Goal: Task Accomplishment & Management: Use online tool/utility

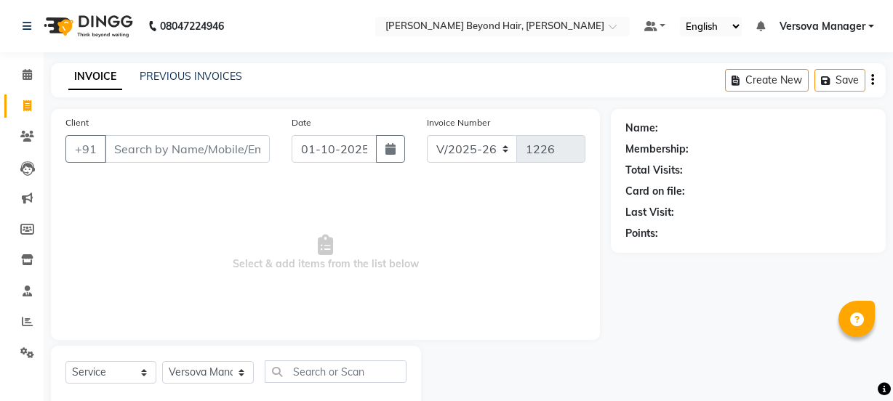
select select "6352"
select select "service"
click at [211, 377] on select "Select Stylist ADMIN [PERSON_NAME] [PERSON_NAME] [PERSON_NAME] [PERSON_NAME] [P…" at bounding box center [208, 372] width 92 height 23
select select "59568"
click at [162, 361] on select "Select Stylist ADMIN [PERSON_NAME] [PERSON_NAME] [PERSON_NAME] [PERSON_NAME] [P…" at bounding box center [208, 372] width 92 height 23
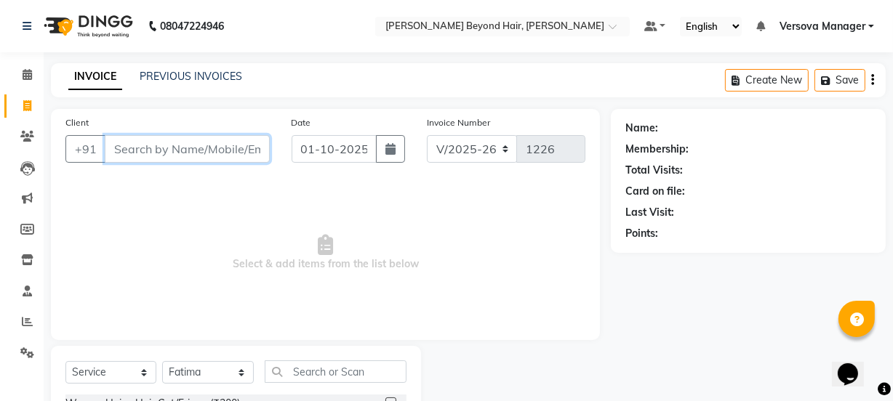
click at [233, 143] on input "Client" at bounding box center [187, 149] width 165 height 28
type input "9"
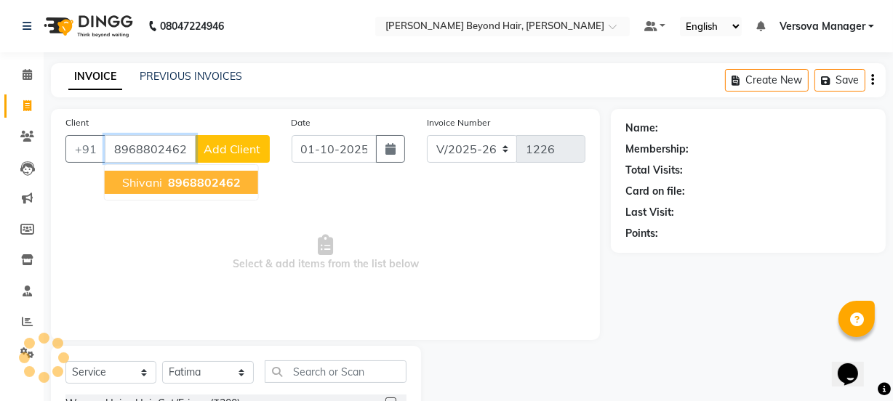
click at [223, 185] on span "8968802462" at bounding box center [204, 182] width 73 height 15
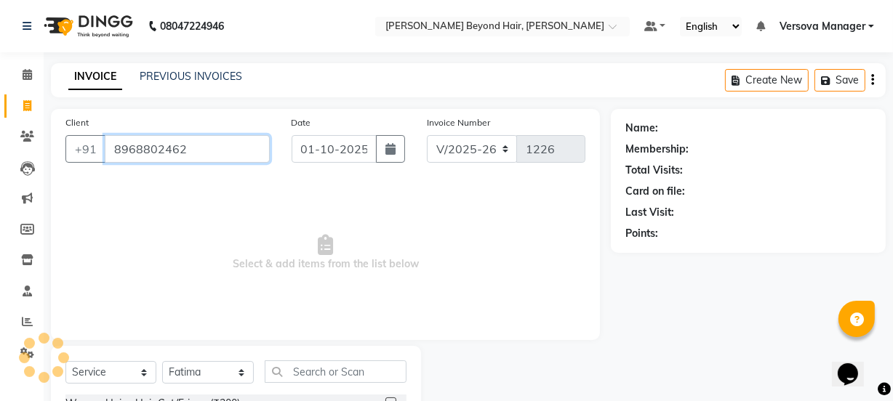
type input "8968802462"
click at [338, 385] on div "Select Service Product Membership Package Voucher Prepaid Gift Card Select Styl…" at bounding box center [235, 378] width 341 height 34
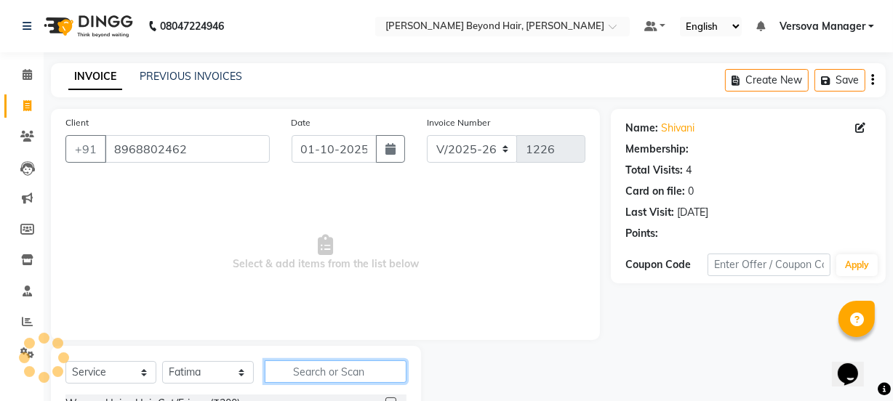
click at [336, 367] on input "text" at bounding box center [335, 372] width 141 height 23
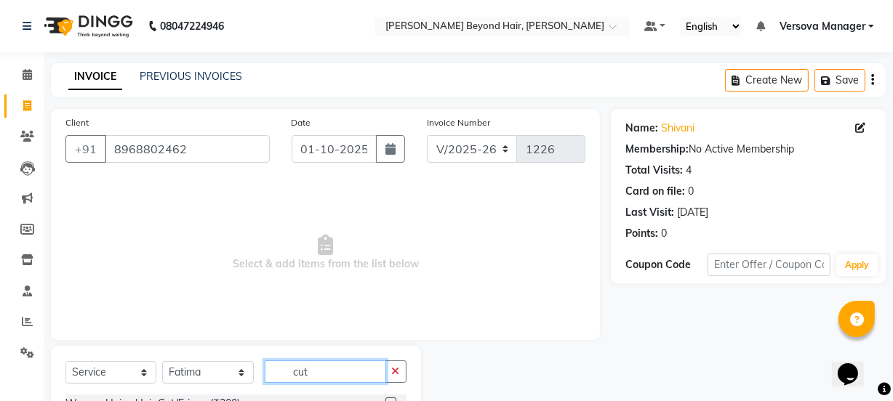
scroll to position [182, 0]
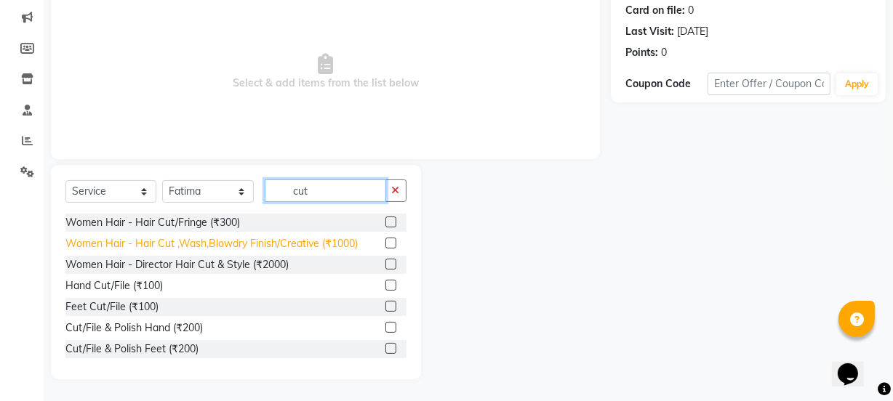
type input "cut"
click at [302, 239] on div "Women Hair - Hair Cut ,Wash,Blowdry Finish/Creative (₹1000)" at bounding box center [211, 243] width 292 height 15
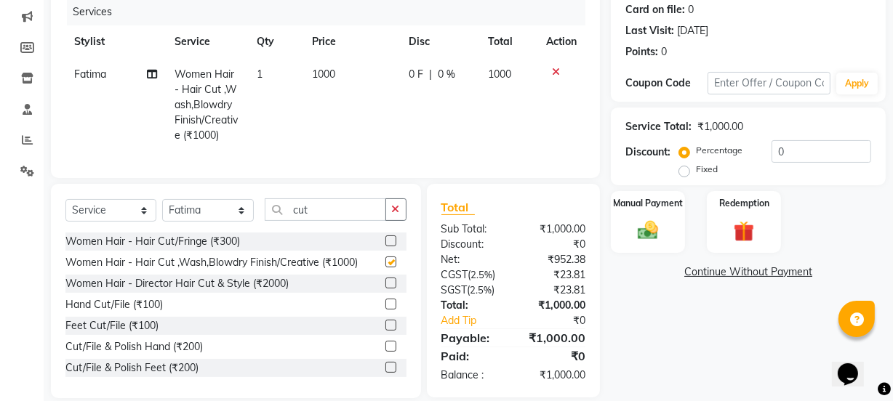
checkbox input "false"
click at [660, 203] on label "Manual Payment" at bounding box center [648, 203] width 73 height 14
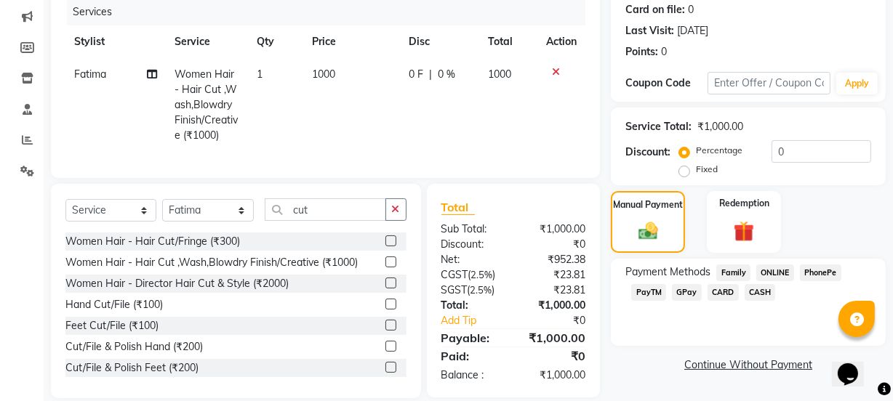
click at [691, 291] on span "GPay" at bounding box center [687, 292] width 30 height 17
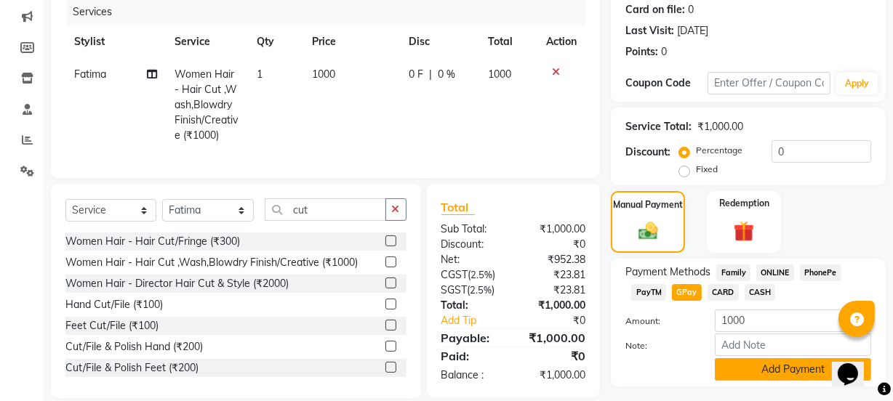
click at [774, 373] on button "Add Payment" at bounding box center [793, 370] width 156 height 23
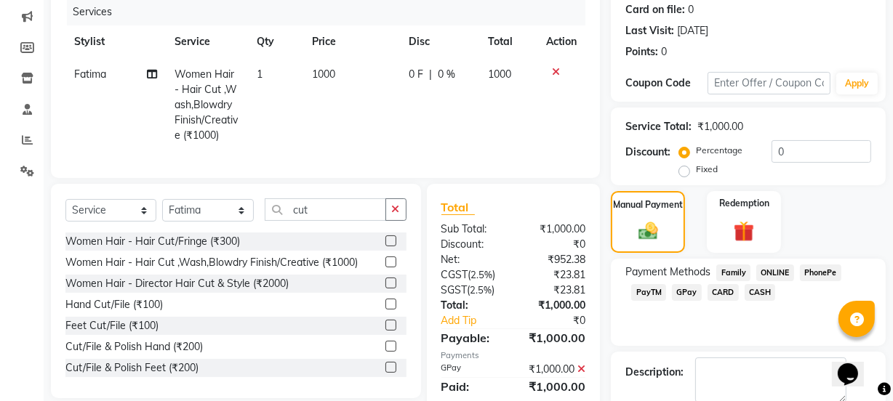
scroll to position [260, 0]
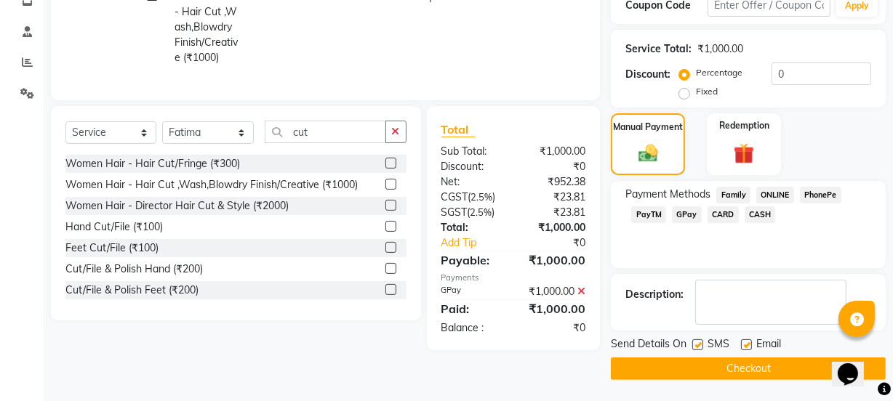
click at [699, 347] on label at bounding box center [697, 345] width 11 height 11
click at [699, 347] on input "checkbox" at bounding box center [696, 345] width 9 height 9
checkbox input "false"
click at [698, 374] on button "Checkout" at bounding box center [748, 369] width 275 height 23
